Goal: Task Accomplishment & Management: Use online tool/utility

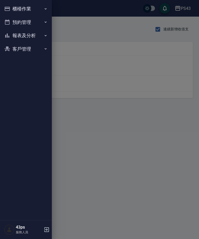
click at [22, 35] on button "報表及分析" at bounding box center [26, 35] width 48 height 13
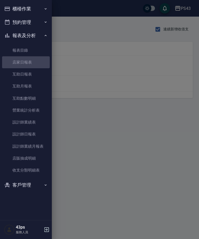
click at [18, 66] on link "店家日報表" at bounding box center [26, 62] width 48 height 12
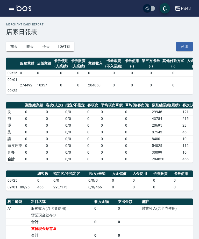
click at [29, 47] on button "昨天" at bounding box center [30, 47] width 16 height 10
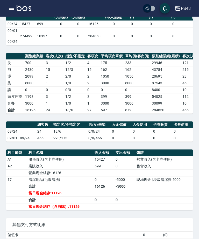
scroll to position [49, 0]
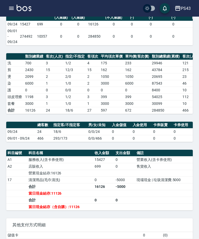
click at [8, 9] on button "button" at bounding box center [11, 8] width 10 height 10
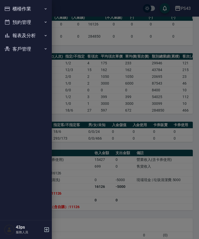
click at [17, 6] on button "櫃檯作業" at bounding box center [26, 8] width 48 height 13
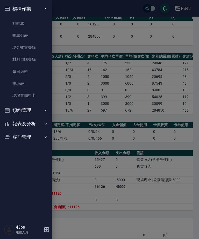
click at [20, 21] on link "打帳單" at bounding box center [26, 24] width 48 height 12
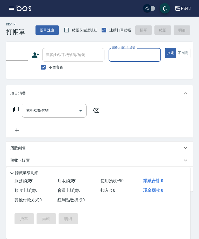
scroll to position [0, 56]
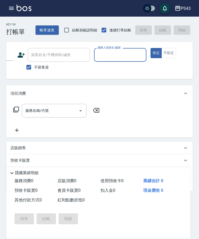
click at [122, 58] on input "服務人員姓名/編號" at bounding box center [121, 54] width 48 height 9
type input "[PERSON_NAME]-11"
type button "true"
click at [57, 107] on input "服務名稱/代號" at bounding box center [50, 110] width 52 height 9
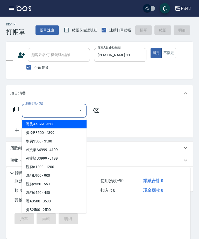
click at [58, 115] on input "服務名稱/代號" at bounding box center [50, 110] width 52 height 9
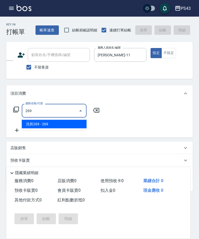
type input "洗剪269(226)"
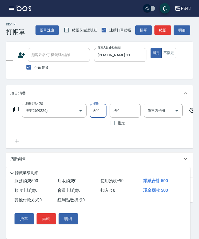
type input "500"
click at [159, 31] on button "結帳" at bounding box center [163, 30] width 17 height 10
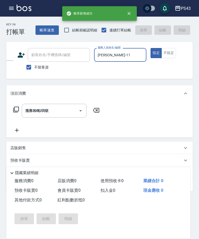
type input "[DATE] 18:24"
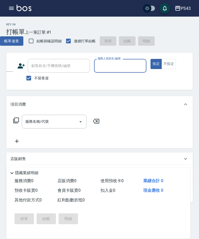
click at [117, 64] on input "服務人員姓名/編號" at bounding box center [121, 65] width 48 height 9
type input "[PERSON_NAME]-11"
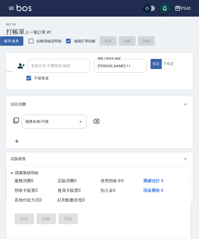
click at [55, 123] on input "服務名稱/代號" at bounding box center [50, 121] width 52 height 9
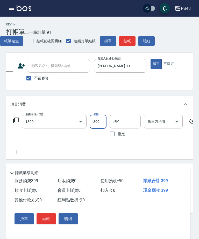
type input "海鹽洗髮399(1399)"
click at [125, 43] on button "結帳" at bounding box center [127, 41] width 17 height 10
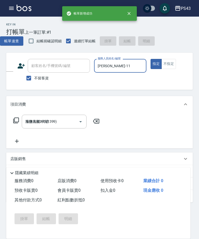
type input "[DATE] 18:25"
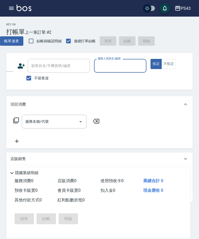
click at [120, 67] on input "服務人員姓名/編號" at bounding box center [121, 65] width 48 height 9
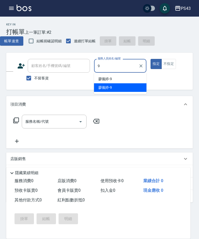
type input "[PERSON_NAME]-9"
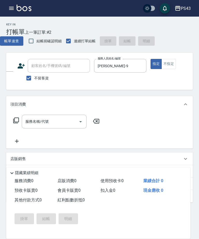
click at [56, 124] on input "服務名稱/代號" at bounding box center [50, 121] width 52 height 9
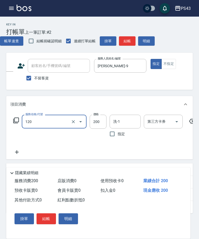
click at [123, 121] on input "洗-1" at bounding box center [125, 121] width 26 height 9
type input "New洗200(120)"
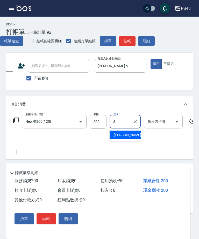
type input "39"
click at [136, 122] on icon "Clear" at bounding box center [135, 121] width 3 height 3
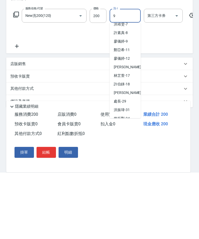
scroll to position [0, 0]
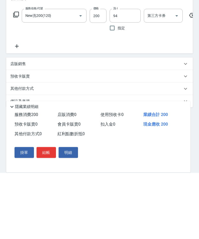
type input "[PERSON_NAME]-94"
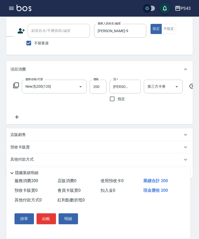
click at [49, 224] on button "結帳" at bounding box center [46, 218] width 19 height 11
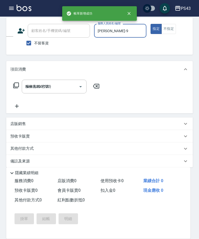
type input "[DATE] 18:29"
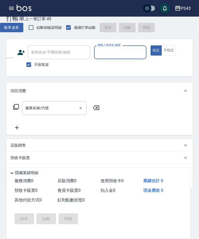
click at [125, 51] on input "服務人員姓名/編號" at bounding box center [121, 52] width 48 height 9
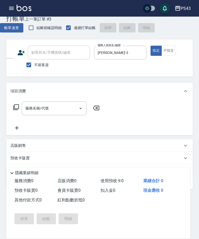
scroll to position [13, 0]
click at [118, 54] on input "[PERSON_NAME]-3" at bounding box center [117, 52] width 40 height 9
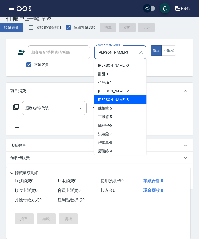
scroll to position [13, 0]
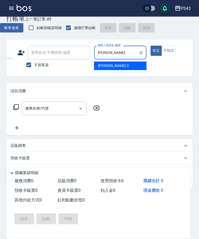
type input "小"
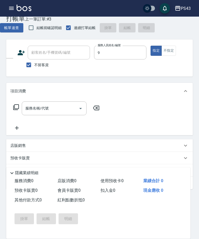
type input "[PERSON_NAME]-9"
click at [53, 109] on input "服務名稱/代號" at bounding box center [50, 108] width 52 height 9
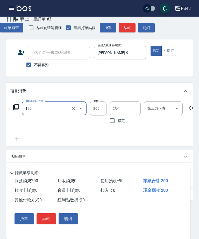
click at [121, 110] on input "洗-1" at bounding box center [125, 108] width 26 height 9
type input "New洗200(120)"
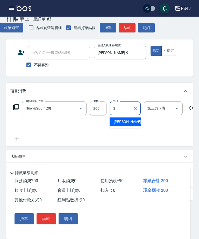
type input "31"
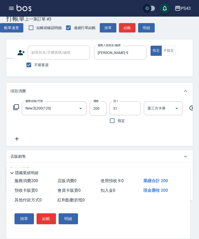
type input "[PERSON_NAME]-31"
click at [126, 30] on button "結帳" at bounding box center [127, 28] width 17 height 10
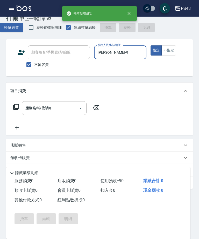
type input "[DATE] 18:31"
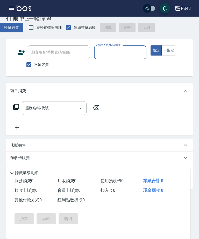
click at [125, 53] on input "服務人員姓名/編號" at bounding box center [121, 52] width 48 height 9
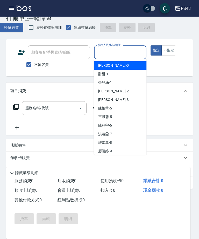
scroll to position [13, 0]
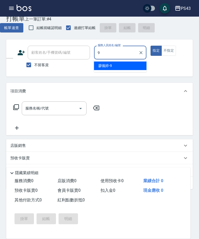
type input "[PERSON_NAME]-9"
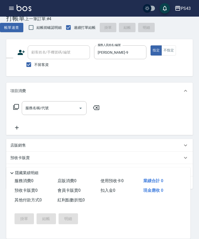
click at [174, 50] on button "不指定" at bounding box center [169, 50] width 15 height 10
click at [57, 104] on input "服務名稱/代號" at bounding box center [50, 108] width 52 height 9
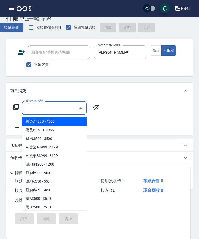
scroll to position [13, 0]
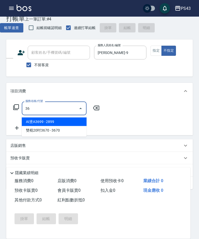
type input "3"
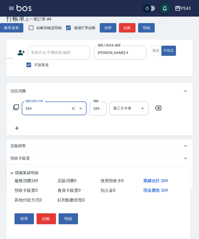
type input "洗剪269(226)"
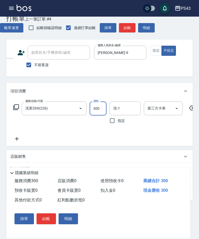
type input "300"
click at [125, 110] on input "洗-1" at bounding box center [125, 108] width 26 height 9
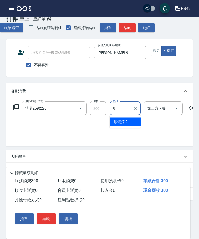
type input "[PERSON_NAME]-9"
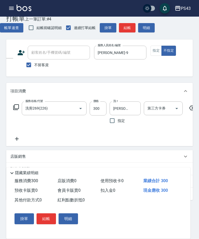
scroll to position [13, 0]
click at [126, 25] on button "結帳" at bounding box center [127, 28] width 17 height 10
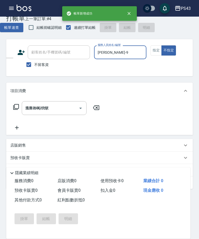
type input "[DATE] 18:32"
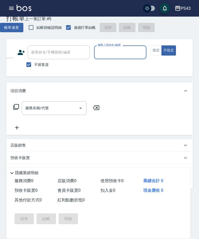
click at [122, 52] on input "服務人員姓名/編號" at bounding box center [121, 52] width 48 height 9
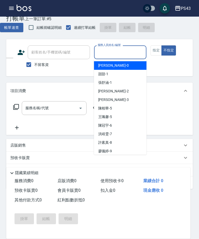
scroll to position [13, 0]
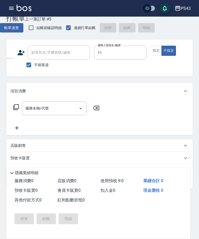
type input "[PERSON_NAME]-11"
type button "false"
click at [155, 48] on button "指定" at bounding box center [156, 50] width 11 height 10
click at [61, 105] on input "服務名稱/代號" at bounding box center [50, 108] width 52 height 9
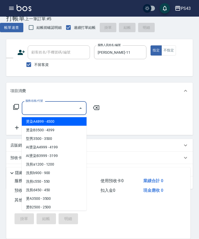
scroll to position [13, 0]
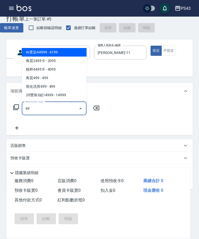
type input "4"
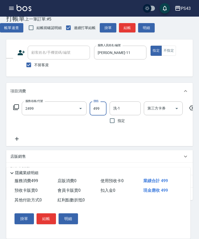
type input "熬化洗剪499(2499)"
click at [177, 107] on icon "Open" at bounding box center [177, 108] width 6 height 6
type input "540"
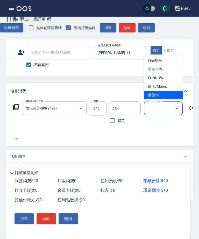
click at [164, 97] on span "儲值卡" at bounding box center [163, 95] width 39 height 9
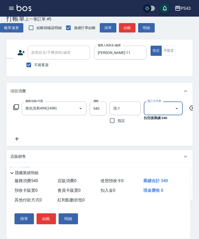
type input "儲值卡"
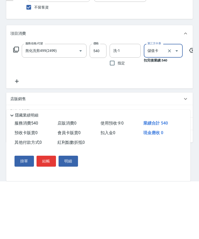
click at [49, 213] on button "結帳" at bounding box center [46, 218] width 19 height 11
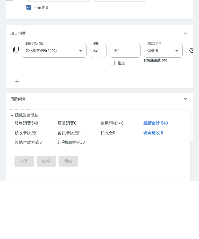
scroll to position [35, 0]
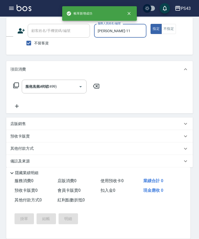
type input "[DATE] 18:33"
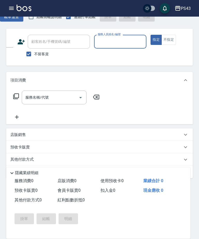
click at [117, 43] on input "服務人員姓名/編號" at bounding box center [121, 41] width 48 height 9
type input "[PERSON_NAME]-9"
click at [168, 39] on button "不指定" at bounding box center [169, 40] width 15 height 10
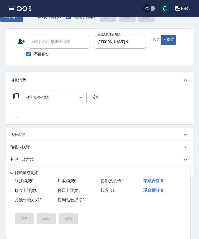
click at [54, 97] on input "服務名稱/代號" at bounding box center [50, 97] width 52 height 9
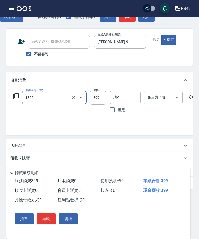
click at [125, 102] on input "洗-1" at bounding box center [125, 97] width 26 height 9
type input "海鹽洗髮399(1399)"
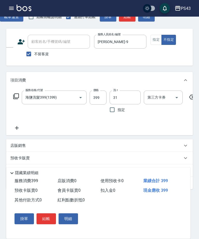
type input "[PERSON_NAME]-31"
click at [12, 126] on icon at bounding box center [16, 128] width 13 height 6
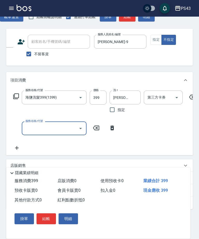
click at [18, 129] on div "服務名稱/代號 服務名稱/代號" at bounding box center [64, 128] width 108 height 14
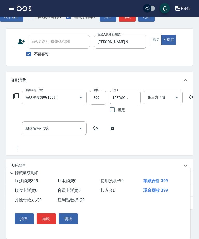
click at [54, 131] on input "服務名稱/代號" at bounding box center [50, 128] width 52 height 9
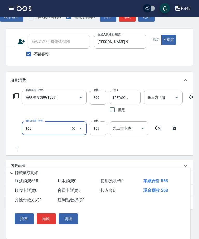
type input "剪髮169(216)"
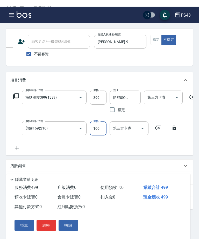
scroll to position [31, 0]
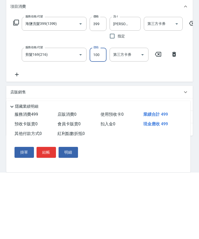
type input "100"
click at [46, 213] on button "結帳" at bounding box center [46, 218] width 19 height 11
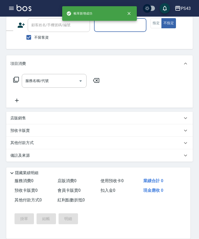
scroll to position [24, 0]
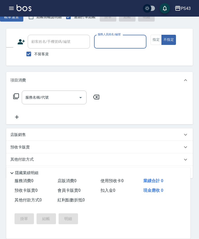
click at [116, 43] on input "服務人員姓名/編號" at bounding box center [121, 41] width 48 height 9
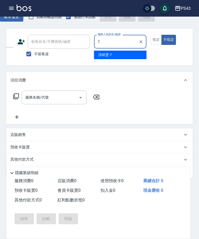
type input "[PERSON_NAME]-7"
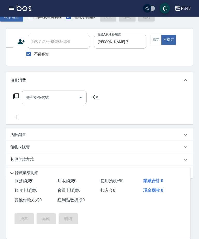
click at [155, 37] on button "指定" at bounding box center [156, 40] width 11 height 10
click at [51, 94] on input "服務名稱/代號" at bounding box center [50, 97] width 52 height 9
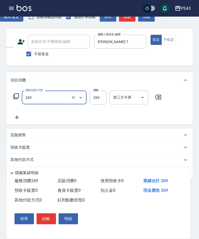
type input "洗剪269(226)"
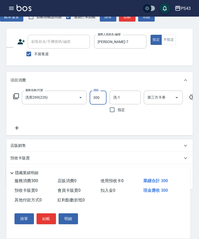
type input "300"
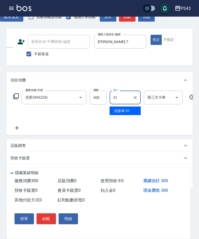
type input "[PERSON_NAME]-31"
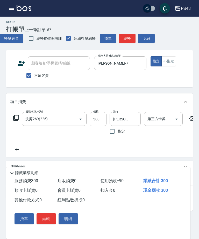
scroll to position [2, 0]
click at [131, 37] on button "結帳" at bounding box center [127, 39] width 17 height 10
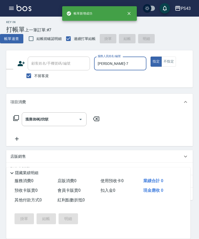
type input "[DATE] 18:34"
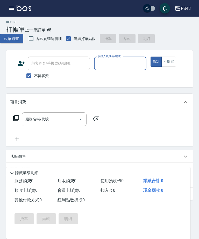
click at [114, 68] on input "服務人員姓名/編號" at bounding box center [121, 63] width 48 height 9
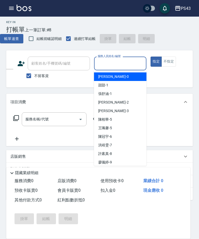
scroll to position [2, 0]
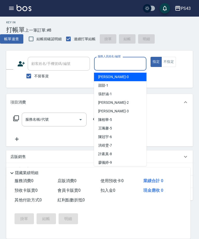
click at [125, 65] on input "服務人員姓名/編號" at bounding box center [121, 63] width 48 height 9
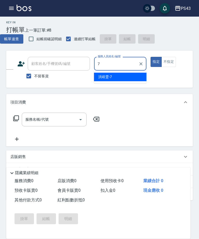
type input "[PERSON_NAME]-7"
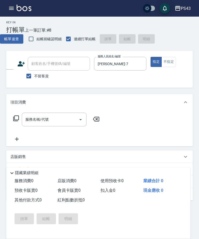
scroll to position [2, 0]
click at [48, 121] on div "服務名稱/代號 服務名稱/代號" at bounding box center [54, 119] width 65 height 14
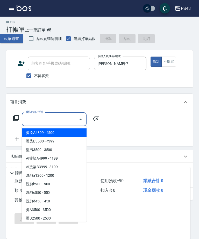
scroll to position [2, 0]
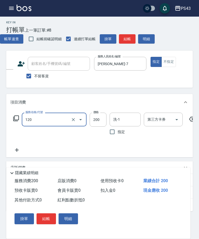
type input "New洗200(120)"
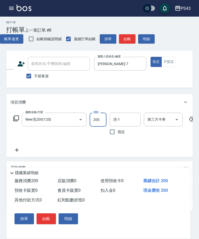
click at [178, 118] on icon "Open" at bounding box center [177, 120] width 6 height 6
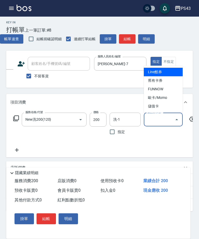
click at [168, 107] on span "儲值卡" at bounding box center [163, 106] width 39 height 9
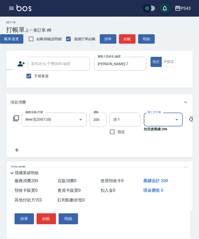
type input "儲值卡"
click at [127, 38] on button "結帳" at bounding box center [127, 39] width 17 height 10
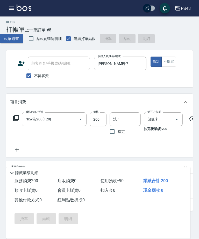
scroll to position [2, 0]
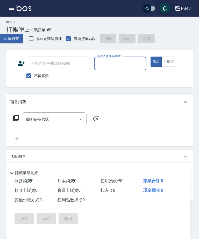
click at [118, 64] on input "服務人員姓名/編號" at bounding box center [121, 63] width 48 height 9
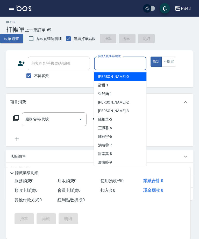
scroll to position [2, 0]
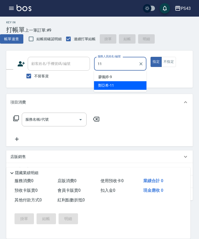
type input "[PERSON_NAME]-11"
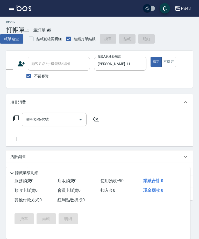
scroll to position [2, 0]
click at [175, 59] on button "不指定" at bounding box center [169, 62] width 15 height 10
click at [55, 118] on input "服務名稱/代號" at bounding box center [50, 119] width 52 height 9
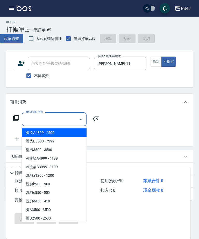
scroll to position [2, 0]
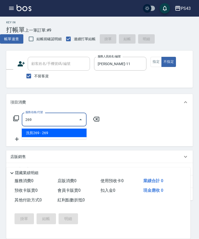
type input "洗剪269(226)"
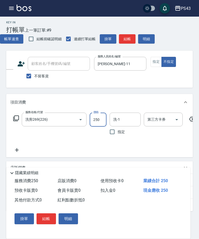
type input "250"
click at [126, 39] on button "結帳" at bounding box center [127, 39] width 17 height 10
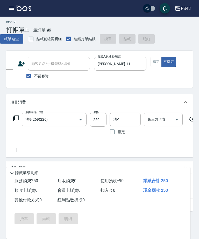
scroll to position [2, 0]
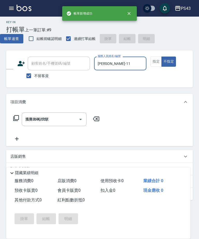
type input "[DATE] 18:35"
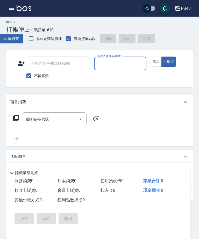
click at [119, 64] on input "服務人員姓名/編號" at bounding box center [121, 63] width 48 height 9
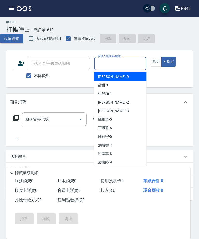
scroll to position [2, 0]
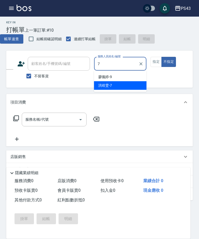
type input "[PERSON_NAME]-7"
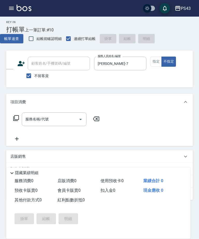
click at [158, 62] on button "指定" at bounding box center [156, 62] width 11 height 10
click at [62, 118] on input "服務名稱/代號" at bounding box center [50, 119] width 52 height 9
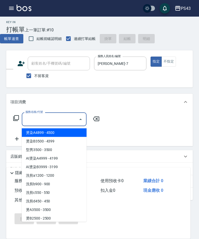
scroll to position [2, 0]
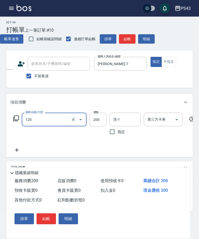
click at [125, 117] on input "洗-1" at bounding box center [125, 119] width 26 height 9
type input "New洗200(120)"
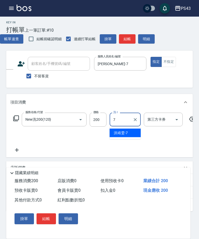
type input "[PERSON_NAME]-7"
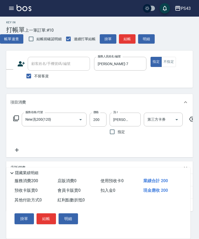
scroll to position [2, 0]
click at [176, 118] on icon "Open" at bounding box center [177, 119] width 6 height 6
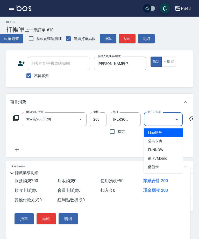
scroll to position [2, 0]
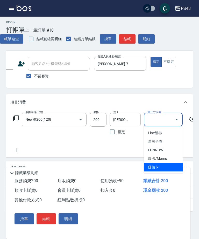
click at [159, 165] on span "儲值卡" at bounding box center [163, 167] width 39 height 9
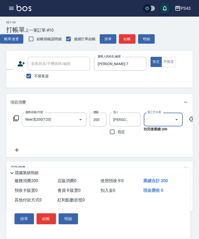
type input "儲值卡"
click at [127, 38] on button "結帳" at bounding box center [127, 39] width 17 height 10
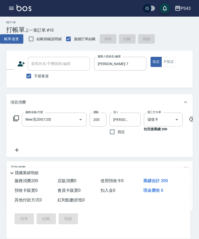
scroll to position [2, 0]
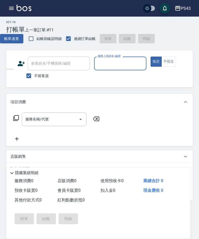
click at [121, 62] on input "服務人員姓名/編號" at bounding box center [121, 63] width 48 height 9
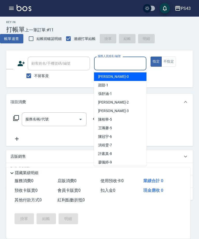
scroll to position [2, 0]
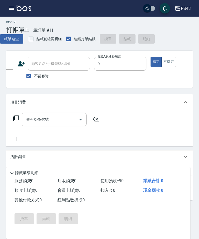
type input "[PERSON_NAME]-9"
click at [58, 117] on input "服務名稱/代號" at bounding box center [50, 119] width 52 height 9
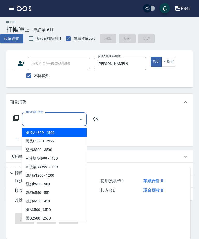
scroll to position [2, 0]
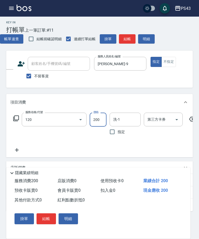
type input "New洗200(120)"
type input "100"
type input "[PERSON_NAME]-31"
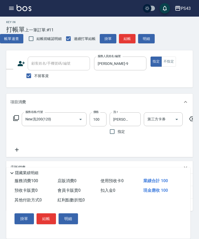
click at [178, 118] on icon "Open" at bounding box center [177, 119] width 6 height 6
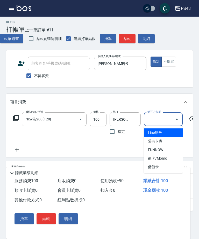
scroll to position [2, 0]
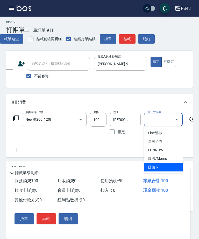
click at [166, 165] on span "儲值卡" at bounding box center [163, 167] width 39 height 9
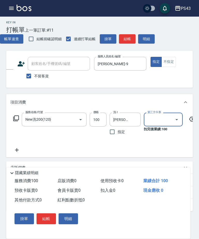
type input "儲值卡"
click at [129, 40] on button "結帳" at bounding box center [127, 39] width 17 height 10
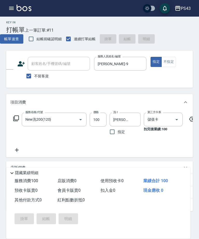
scroll to position [2, 0]
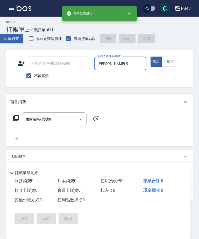
type input "[DATE] 18:36"
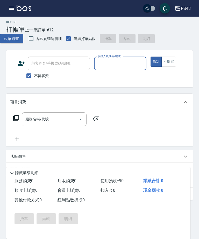
click at [114, 66] on input "服務人員姓名/編號" at bounding box center [121, 63] width 48 height 9
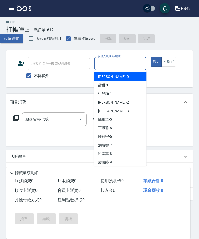
scroll to position [2, 0]
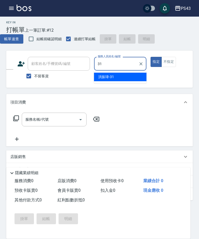
type input "3"
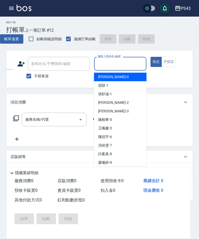
scroll to position [0, 0]
